Goal: Check status: Check status

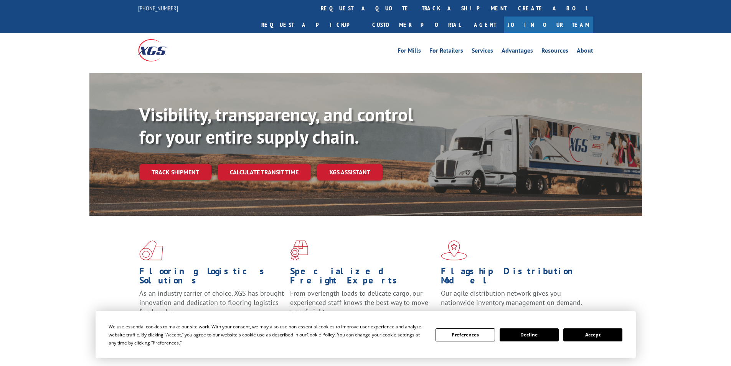
click at [416, 4] on link "track a shipment" at bounding box center [464, 8] width 96 height 17
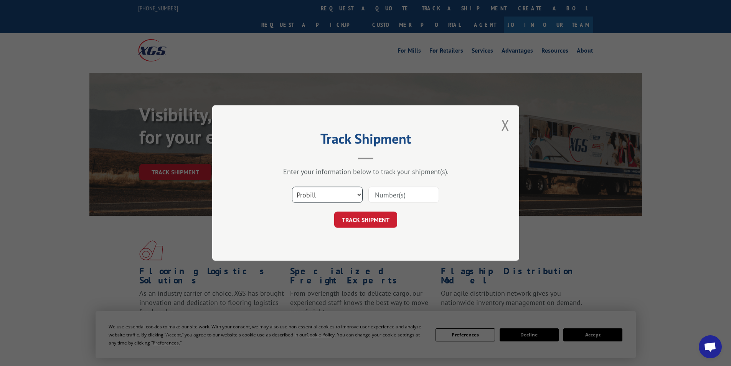
click at [358, 193] on select "Select category... Probill BOL PO" at bounding box center [327, 195] width 71 height 16
select select "bol"
click at [292, 187] on select "Select category... Probill BOL PO" at bounding box center [327, 195] width 71 height 16
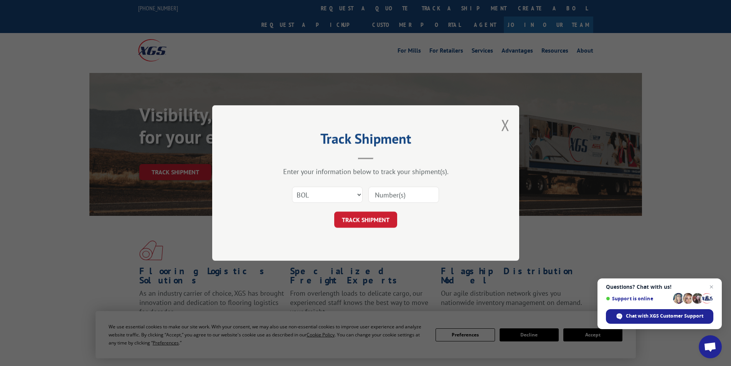
click at [385, 195] on input at bounding box center [403, 195] width 71 height 16
paste input "5562004"
type input "5562004"
click at [372, 220] on button "TRACK SHIPMENT" at bounding box center [365, 219] width 63 height 16
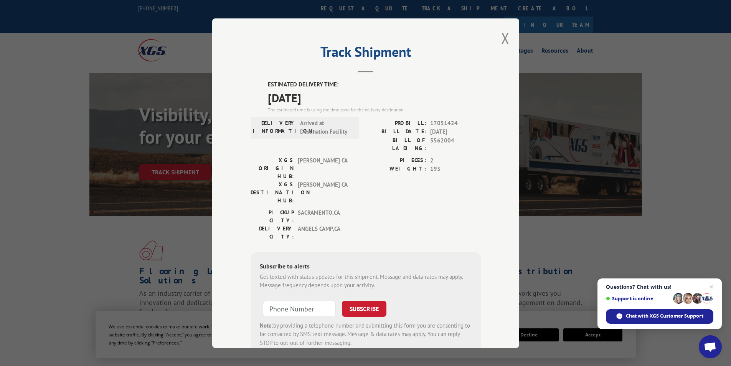
click at [427, 121] on div "PROBILL: 17051424" at bounding box center [423, 123] width 115 height 9
copy span "17051424"
